Goal: Information Seeking & Learning: Find contact information

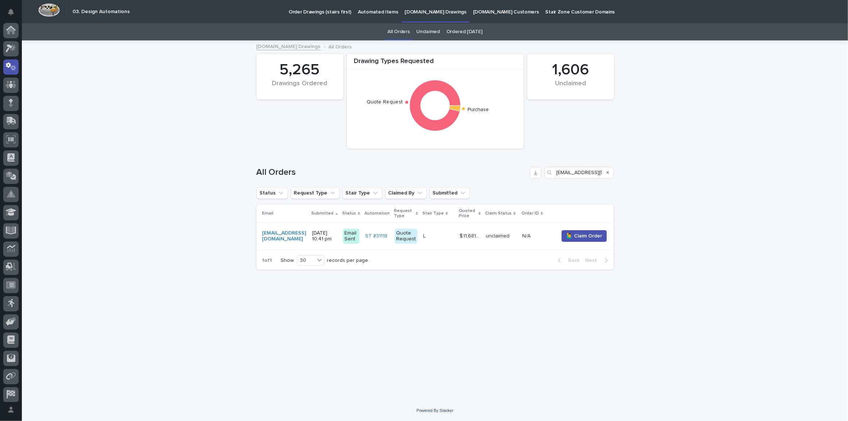
scroll to position [22, 0]
click at [14, 30] on icon at bounding box center [11, 27] width 11 height 8
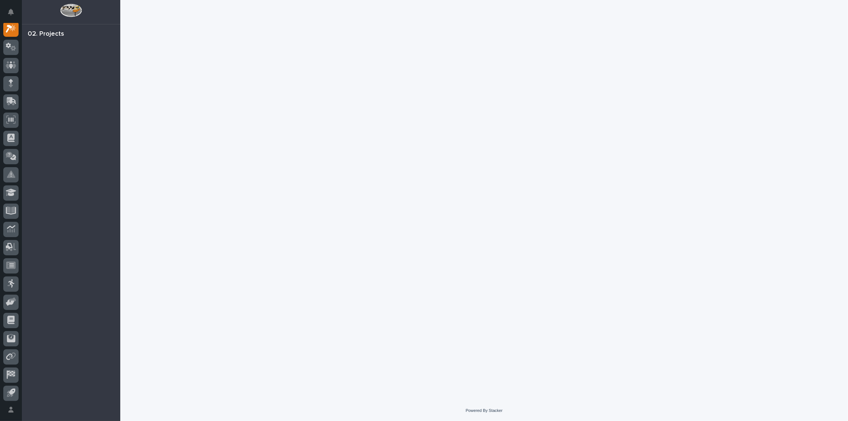
scroll to position [18, 0]
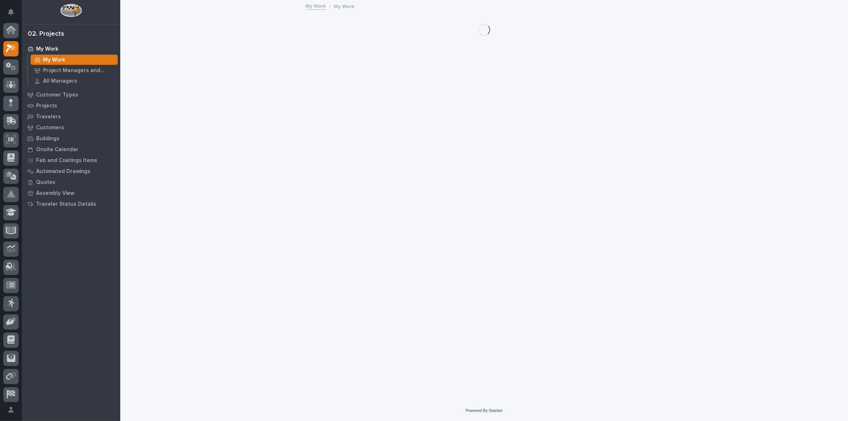
scroll to position [18, 0]
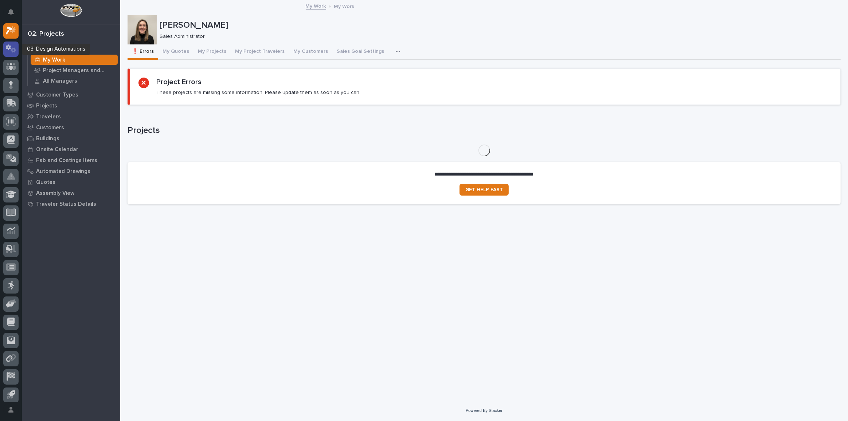
click at [16, 52] on icon at bounding box center [11, 48] width 11 height 8
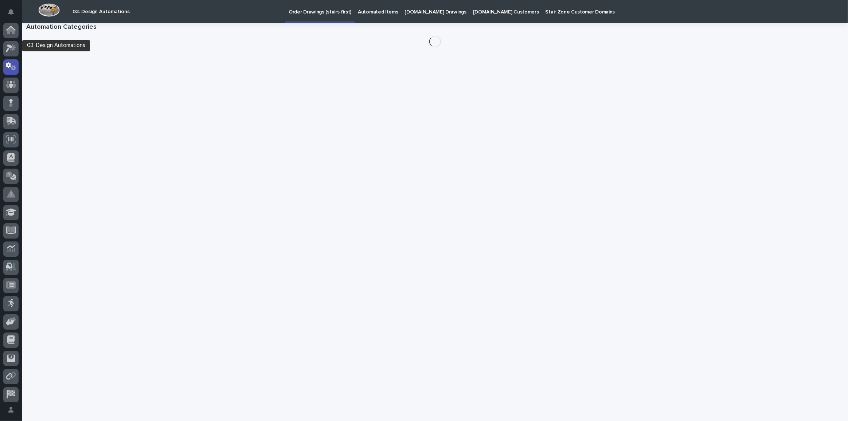
scroll to position [22, 0]
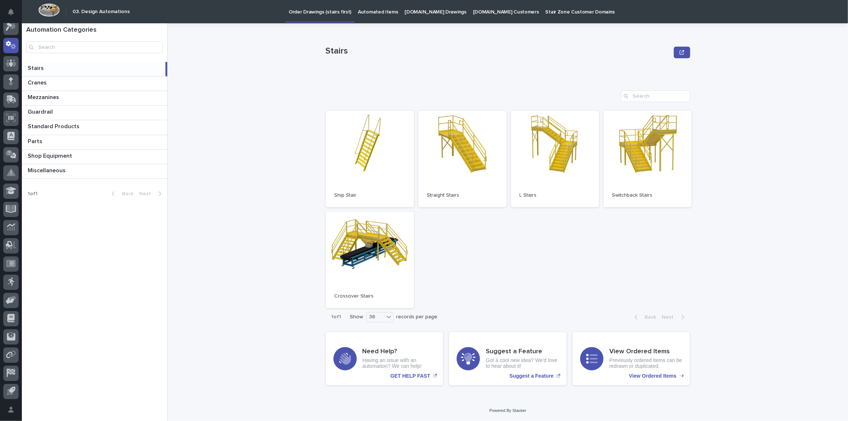
click at [428, 14] on p "[DOMAIN_NAME] Drawings" at bounding box center [436, 7] width 62 height 15
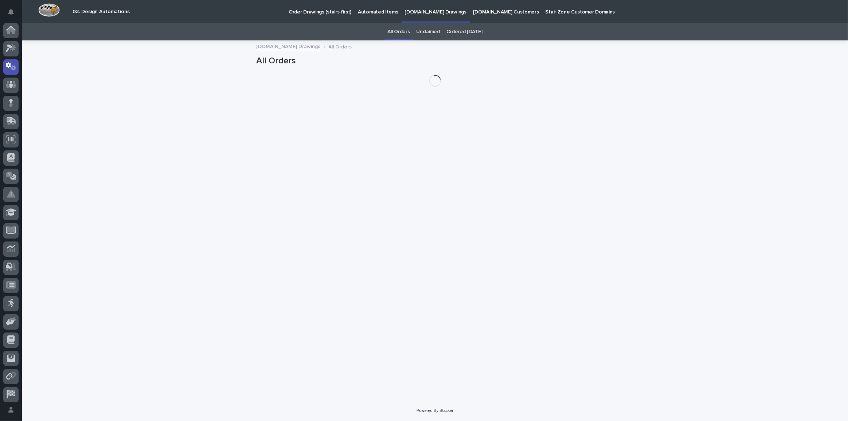
scroll to position [22, 0]
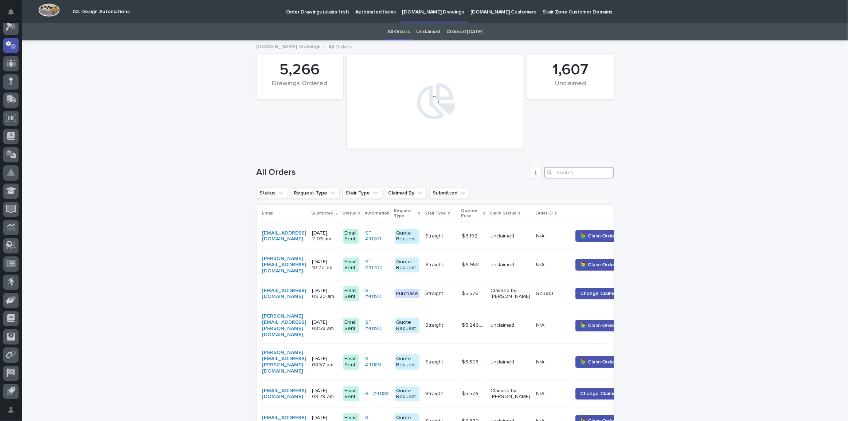
click at [571, 175] on input "Search" at bounding box center [579, 173] width 69 height 12
paste input "[EMAIL_ADDRESS][DOMAIN_NAME]"
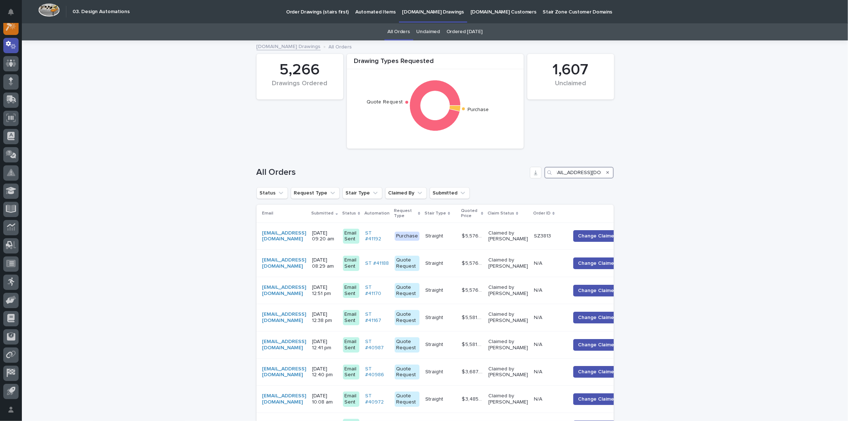
type input "[EMAIL_ADDRESS][DOMAIN_NAME]"
click at [9, 30] on icon at bounding box center [11, 27] width 11 height 8
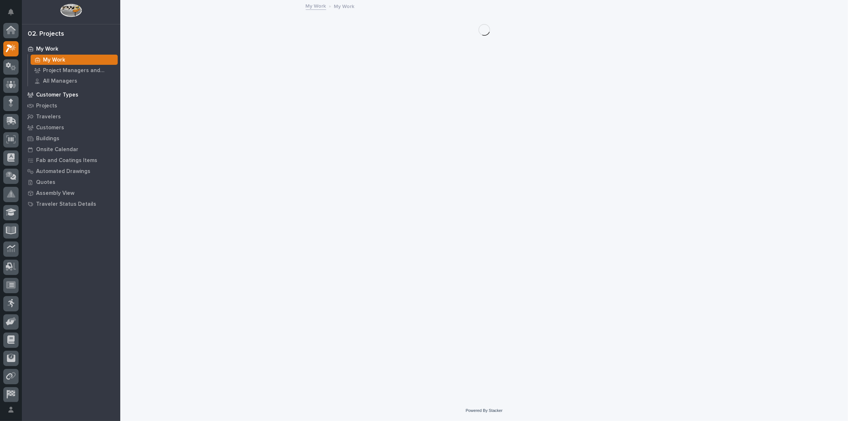
scroll to position [18, 0]
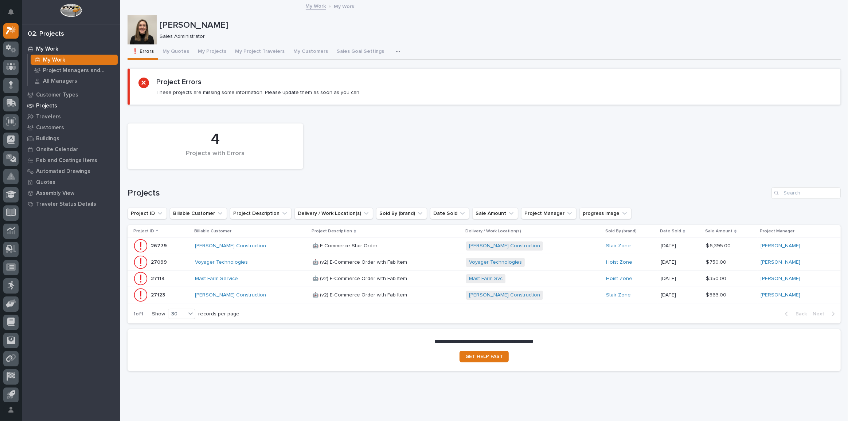
click at [45, 106] on p "Projects" at bounding box center [46, 106] width 21 height 7
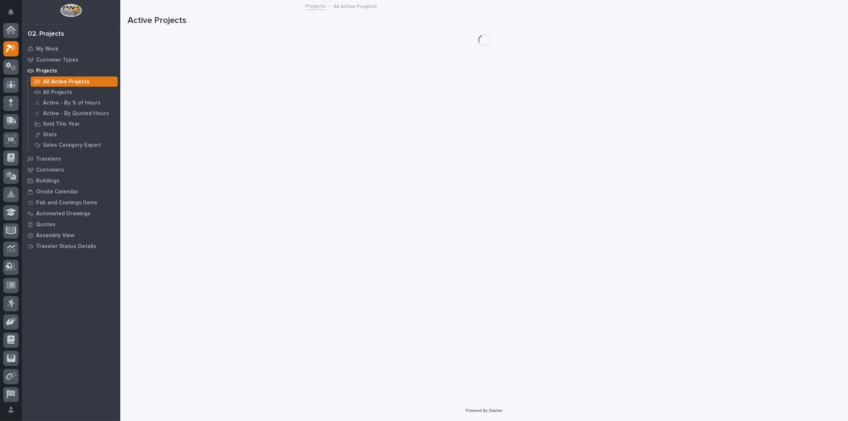
scroll to position [18, 0]
click at [47, 172] on p "Customers" at bounding box center [50, 170] width 28 height 7
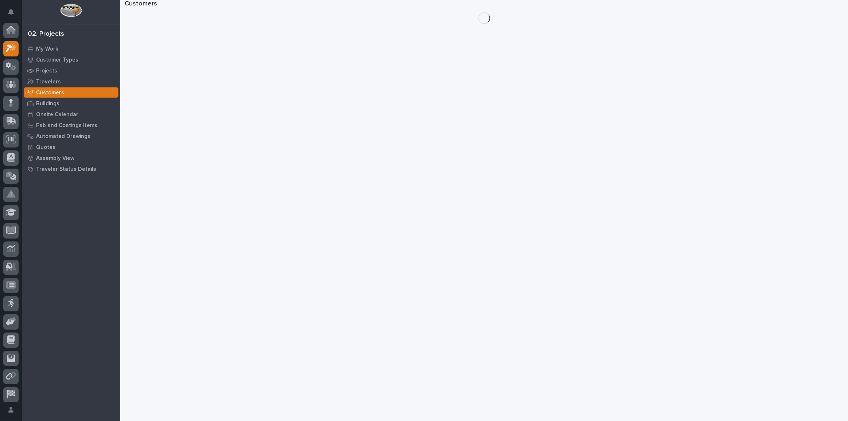
scroll to position [18, 0]
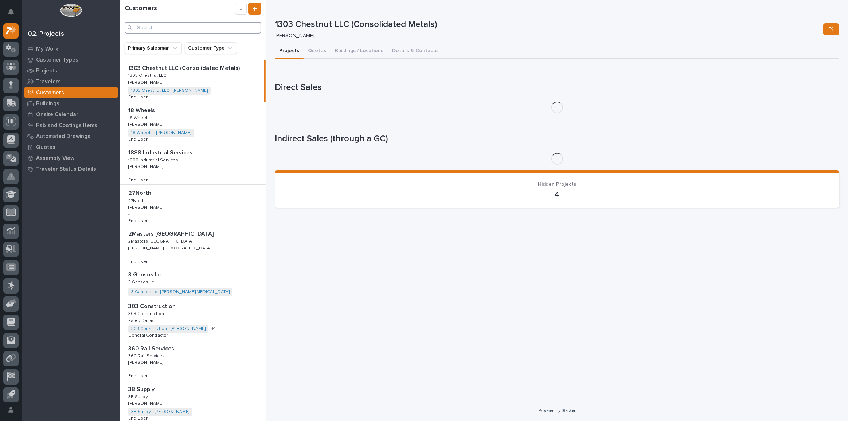
click at [158, 23] on input "Search" at bounding box center [193, 28] width 137 height 12
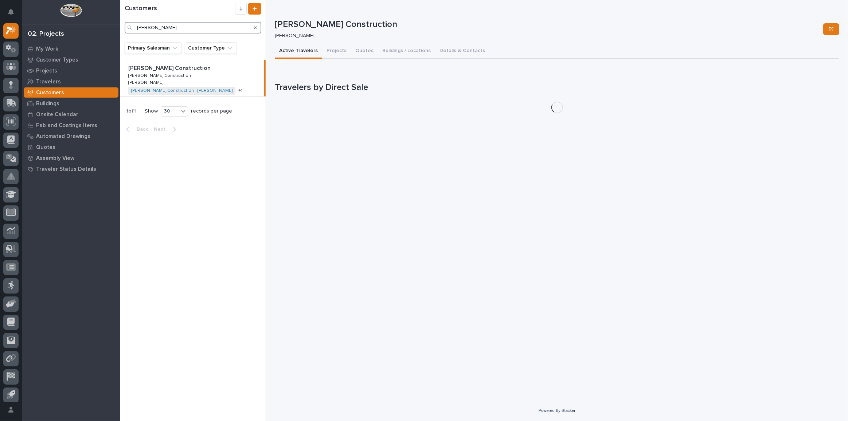
type input "[PERSON_NAME]"
click at [158, 68] on p "[PERSON_NAME] Construction" at bounding box center [170, 67] width 84 height 8
click at [334, 50] on button "Projects" at bounding box center [336, 51] width 29 height 15
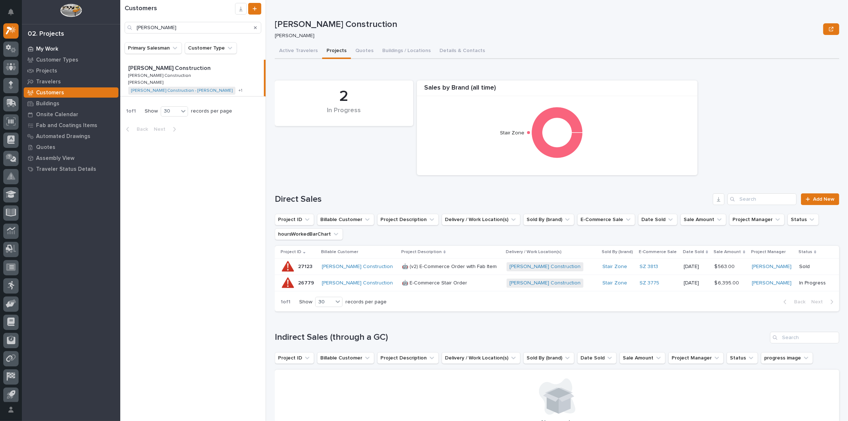
click at [47, 49] on p "My Work" at bounding box center [47, 49] width 22 height 7
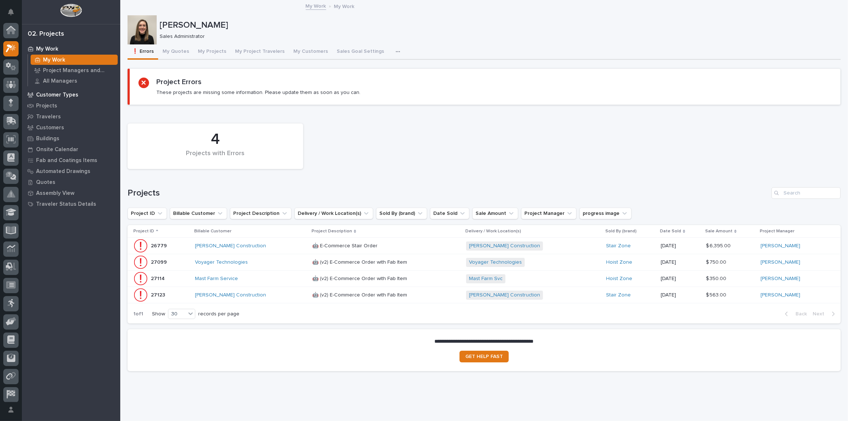
scroll to position [18, 0]
click at [373, 246] on p at bounding box center [376, 246] width 128 height 6
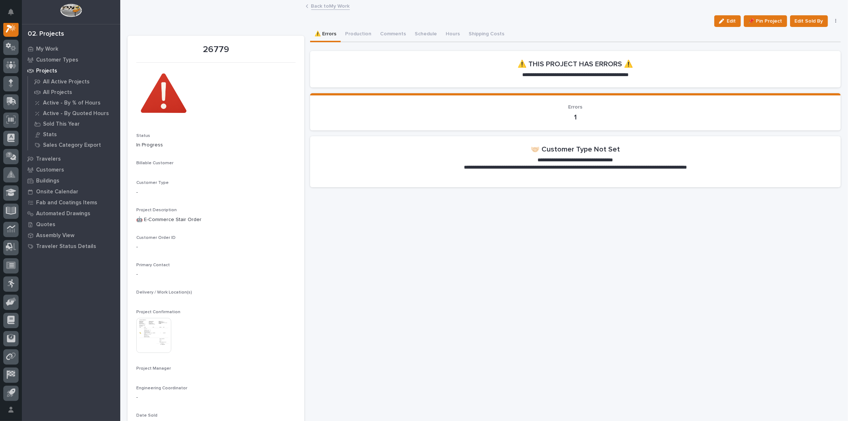
scroll to position [18, 0]
click at [728, 17] on button "Edit" at bounding box center [728, 21] width 27 height 12
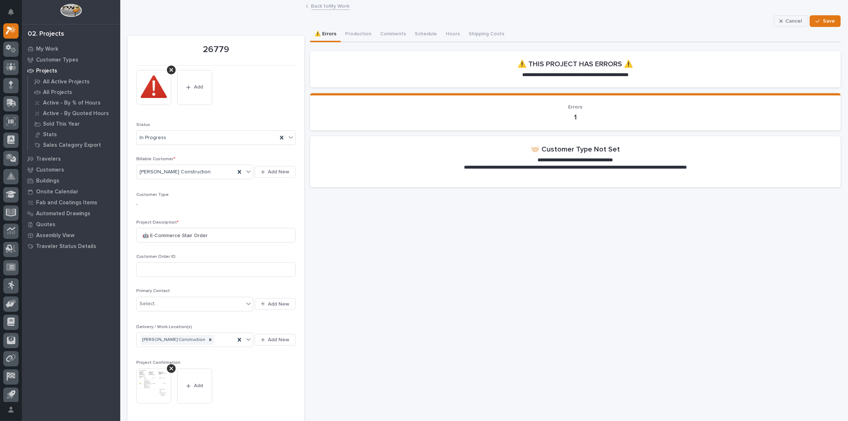
click at [780, 23] on icon "button" at bounding box center [781, 21] width 3 height 5
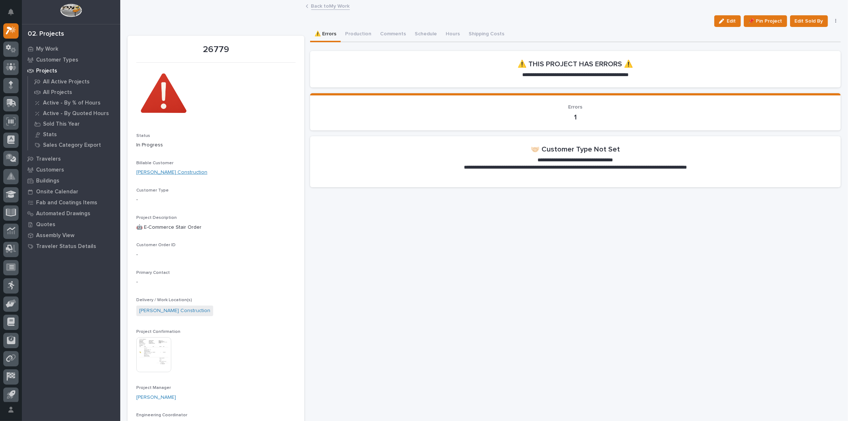
click at [155, 169] on link "[PERSON_NAME] Construction" at bounding box center [171, 173] width 71 height 8
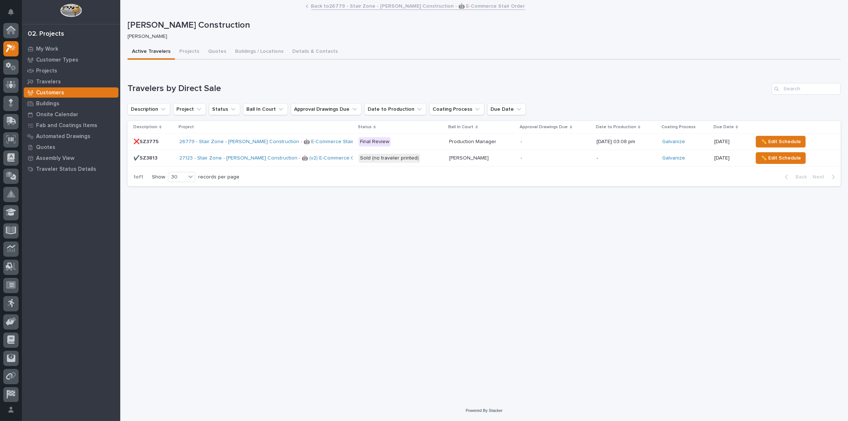
scroll to position [18, 0]
click at [304, 51] on button "Details & Contacts" at bounding box center [315, 51] width 54 height 15
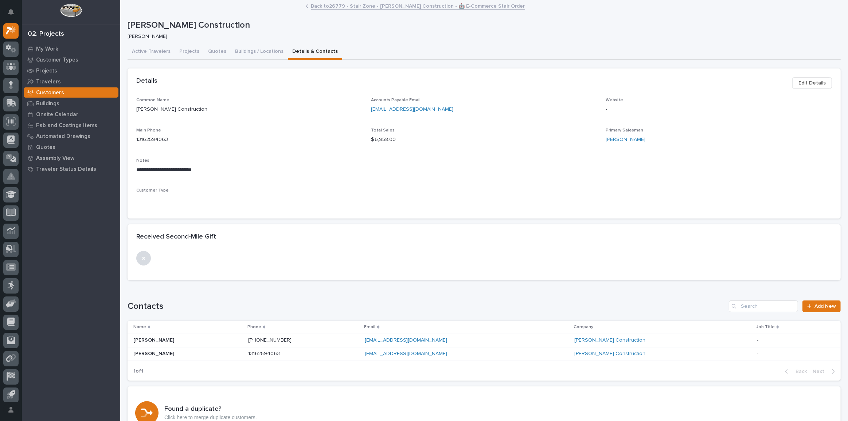
click at [803, 81] on span "Edit Details" at bounding box center [812, 83] width 27 height 9
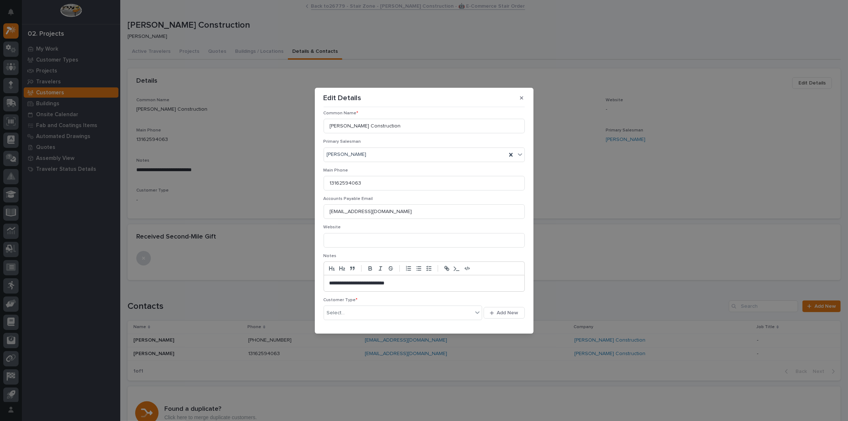
scroll to position [57, 0]
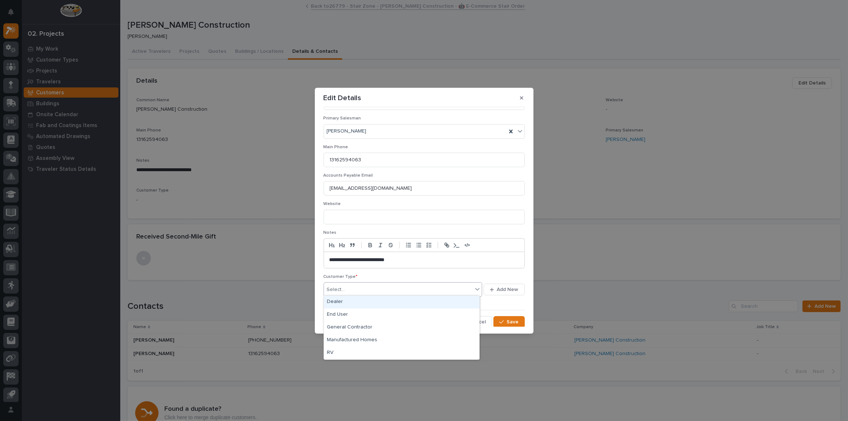
click at [376, 290] on div "Select..." at bounding box center [398, 290] width 149 height 12
click at [369, 326] on div "General Contractor" at bounding box center [402, 328] width 156 height 13
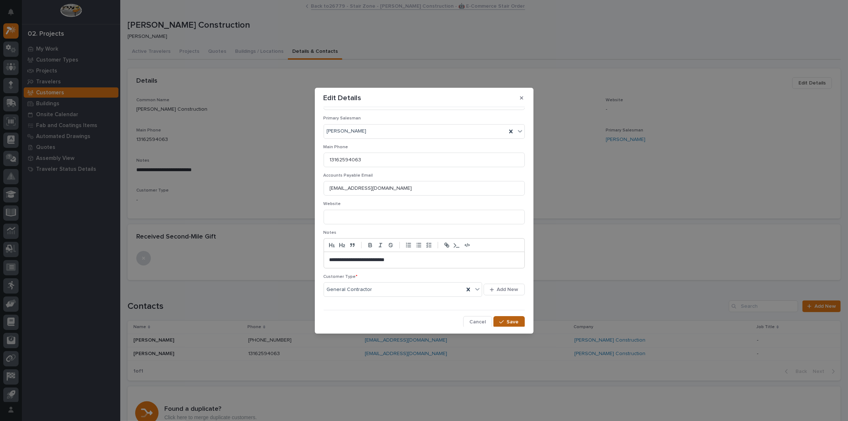
click at [503, 320] on div "button" at bounding box center [502, 322] width 7 height 5
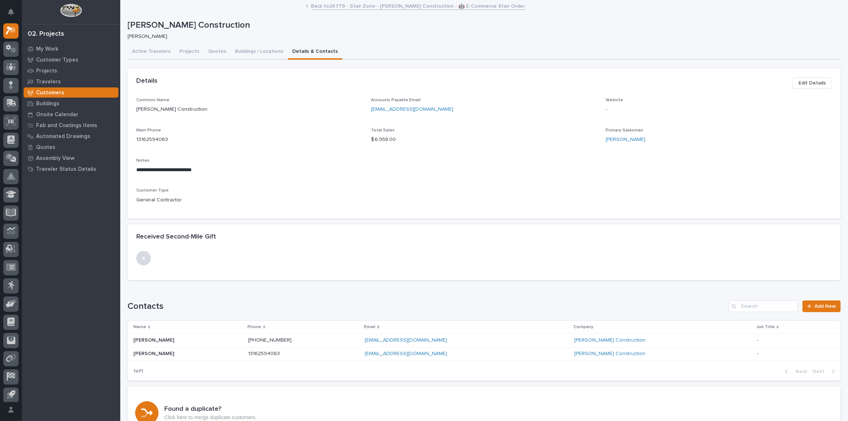
click at [344, 4] on link "Back to 26779 - Stair Zone - [PERSON_NAME] Construction - 🤖 E-Commerce Stair Or…" at bounding box center [418, 5] width 214 height 8
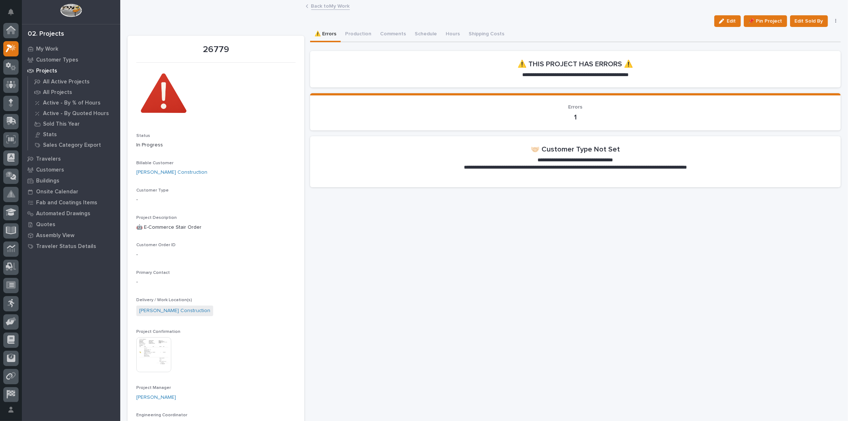
scroll to position [20, 0]
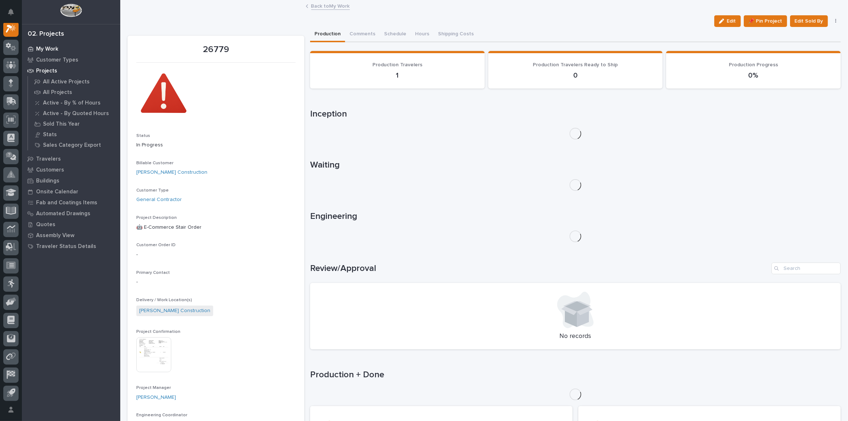
click at [55, 51] on p "My Work" at bounding box center [47, 49] width 22 height 7
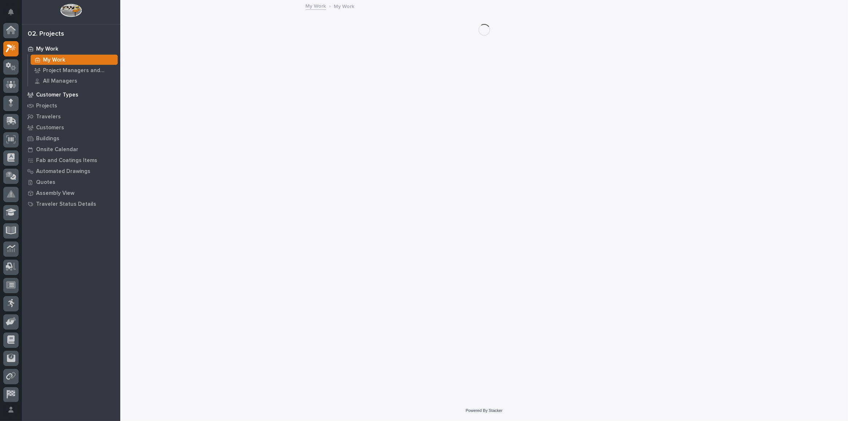
scroll to position [18, 0]
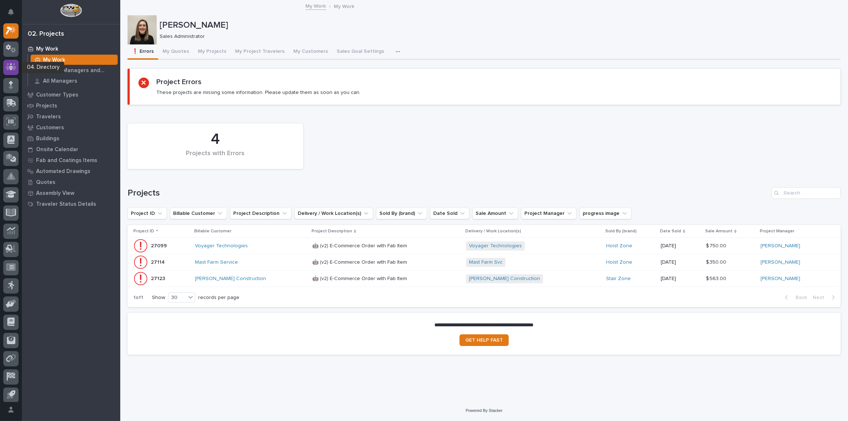
click at [11, 63] on icon at bounding box center [11, 66] width 4 height 7
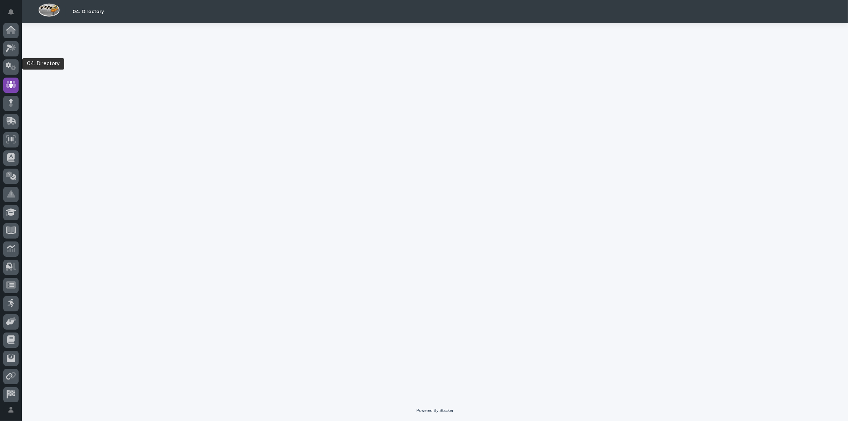
scroll to position [22, 0]
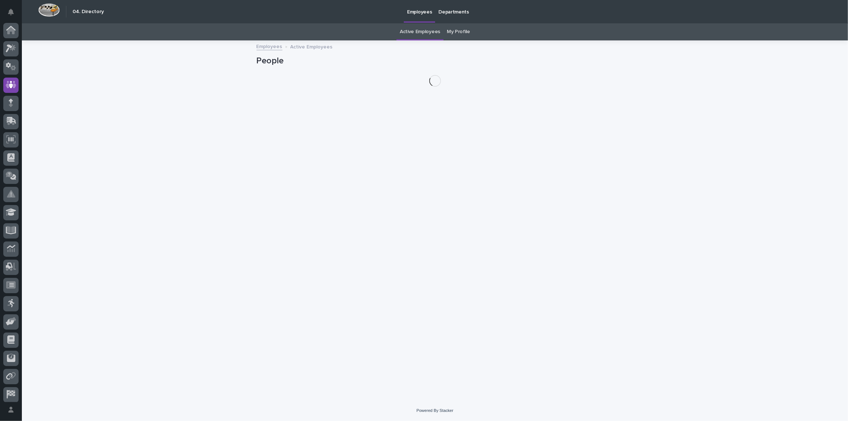
scroll to position [22, 0]
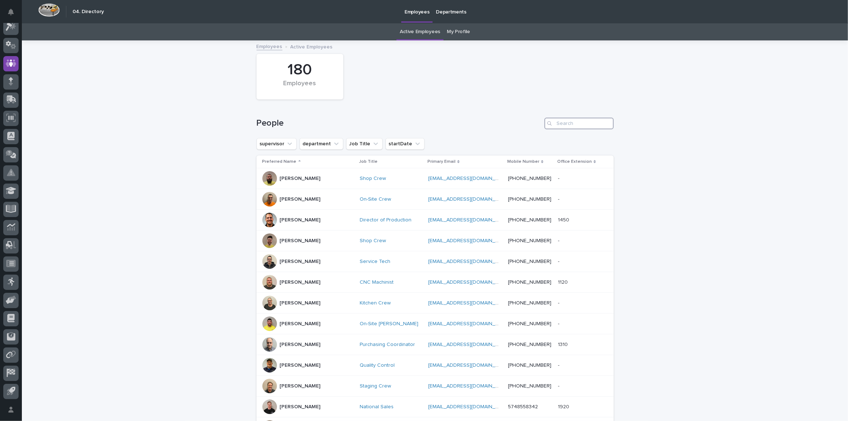
click at [569, 121] on input "Search" at bounding box center [579, 124] width 69 height 12
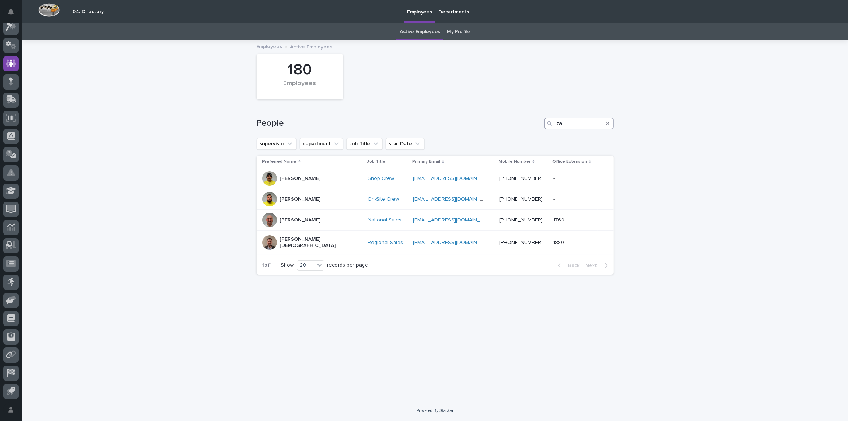
drag, startPoint x: 587, startPoint y: 124, endPoint x: 495, endPoint y: 126, distance: 91.9
click at [495, 126] on div "People za" at bounding box center [435, 124] width 357 height 12
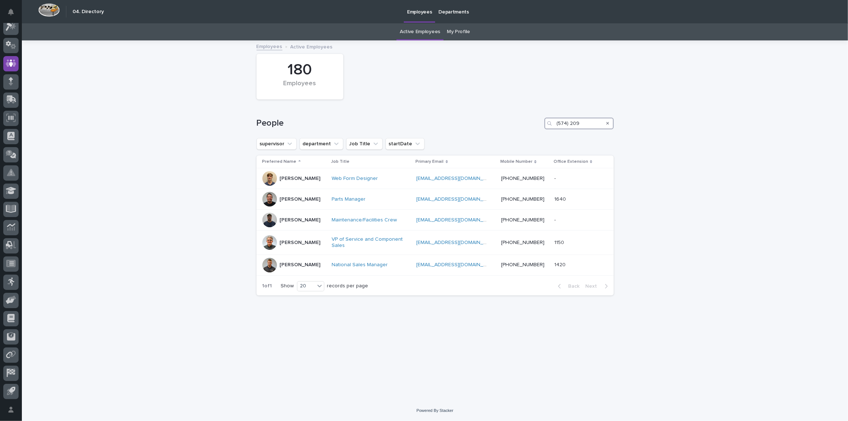
type input "(574) 209"
